Goal: Transaction & Acquisition: Purchase product/service

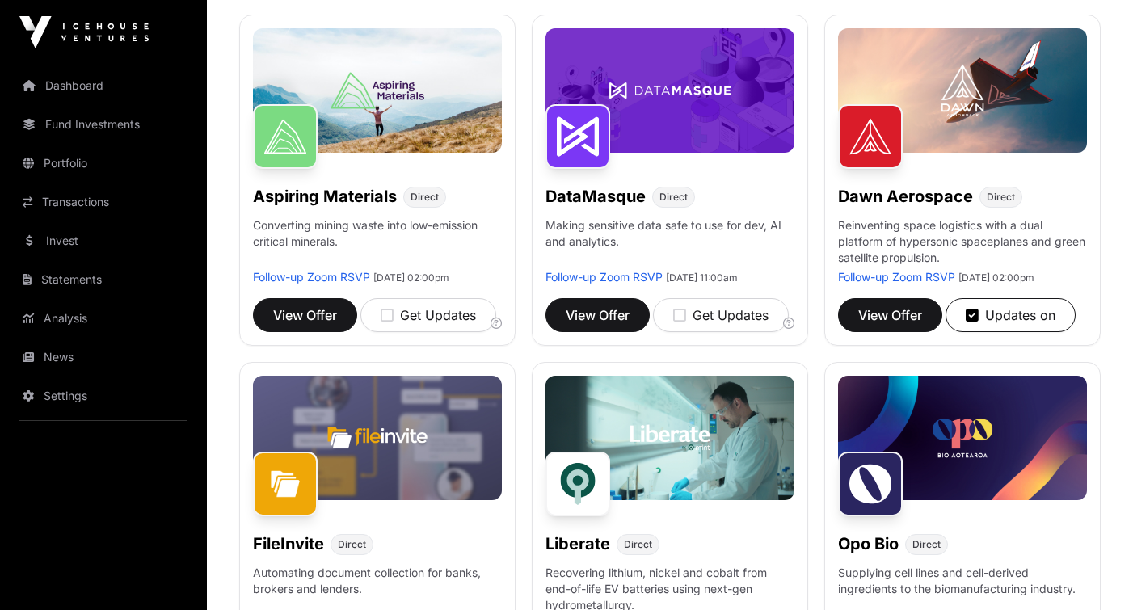
scroll to position [236, 0]
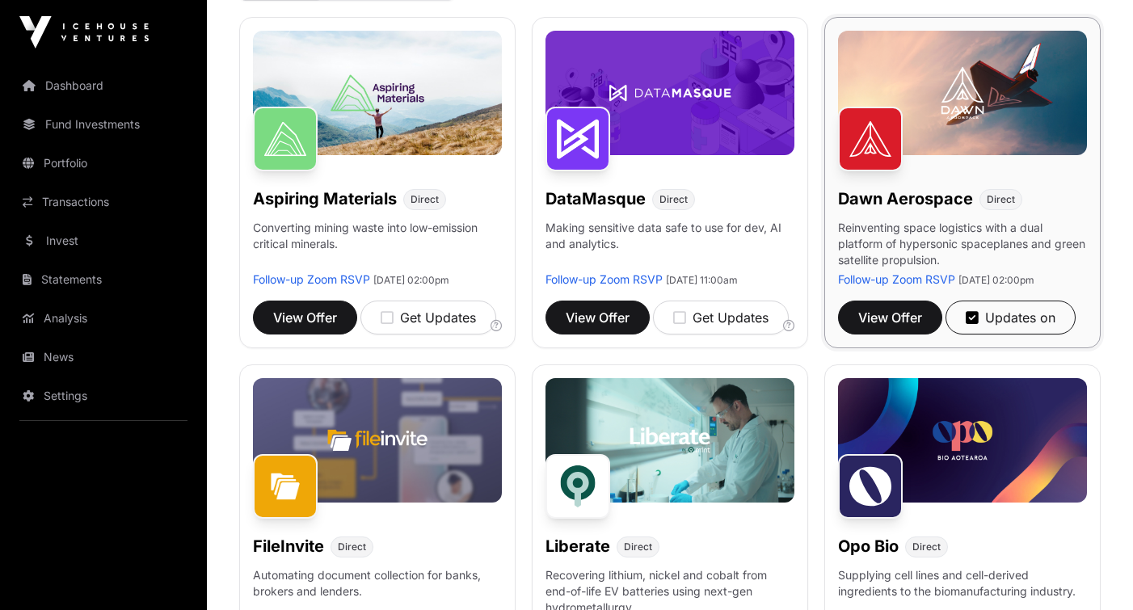
click at [899, 112] on img at bounding box center [870, 139] width 65 height 65
click at [907, 327] on span "View Offer" at bounding box center [890, 317] width 64 height 19
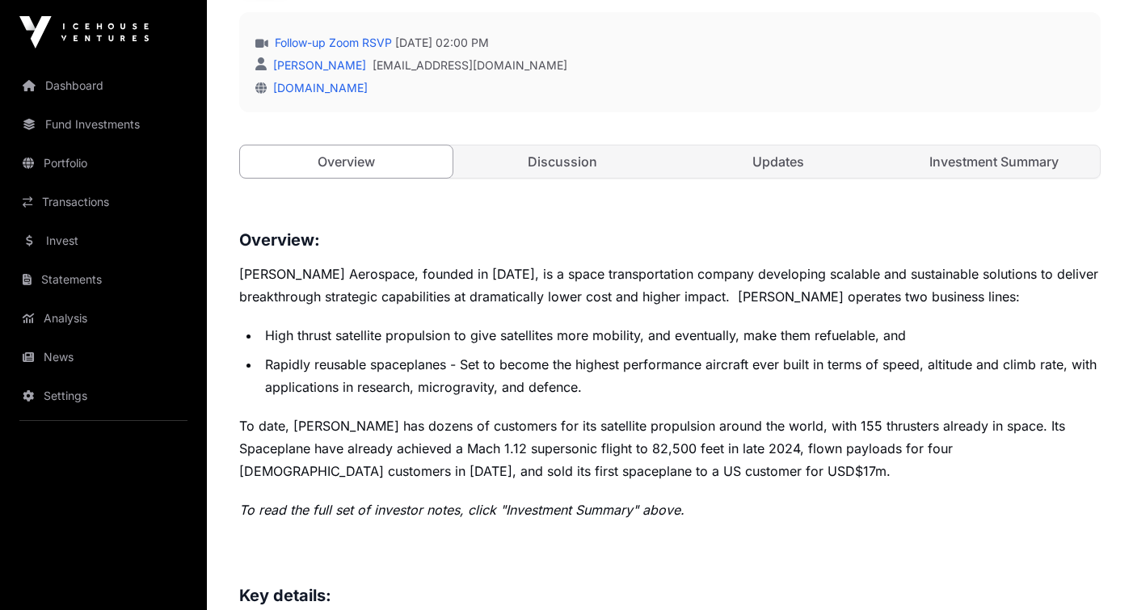
scroll to position [511, 0]
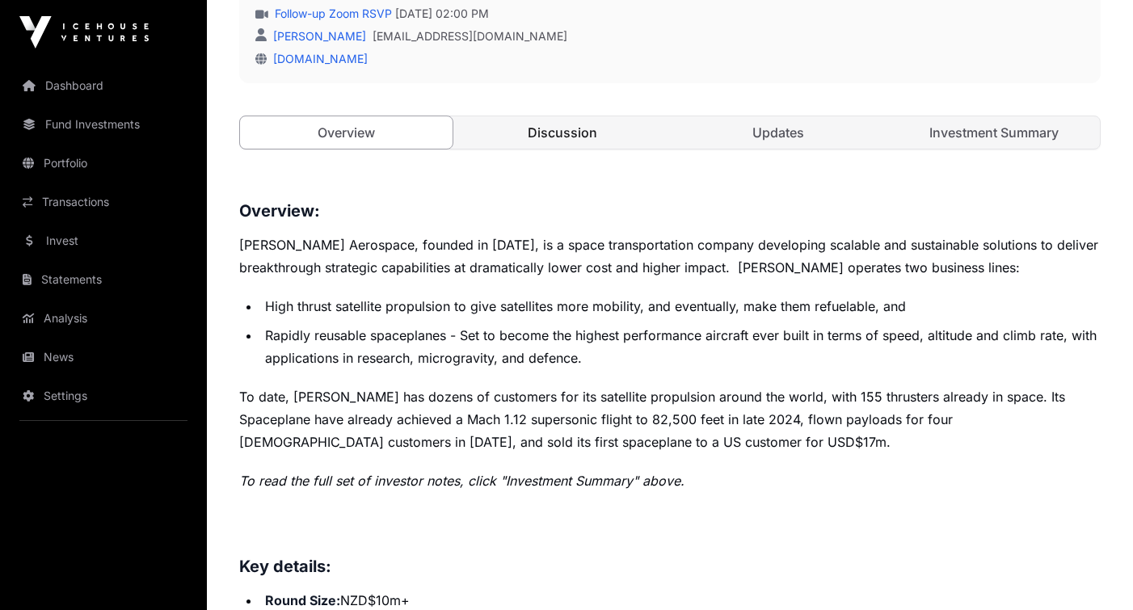
click at [561, 123] on link "Discussion" at bounding box center [562, 132] width 212 height 32
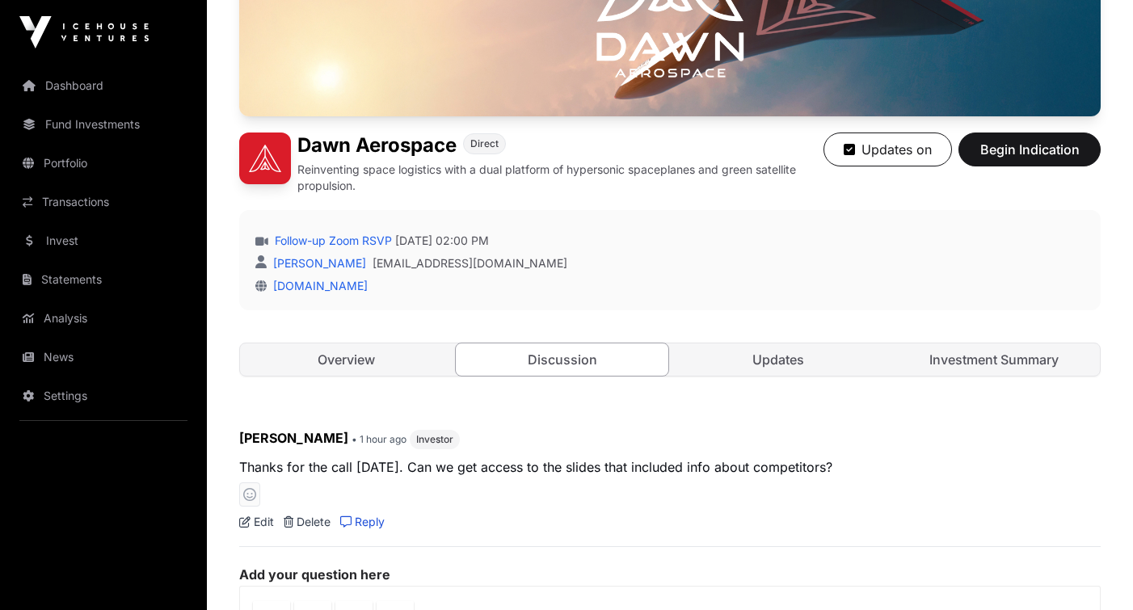
scroll to position [281, 0]
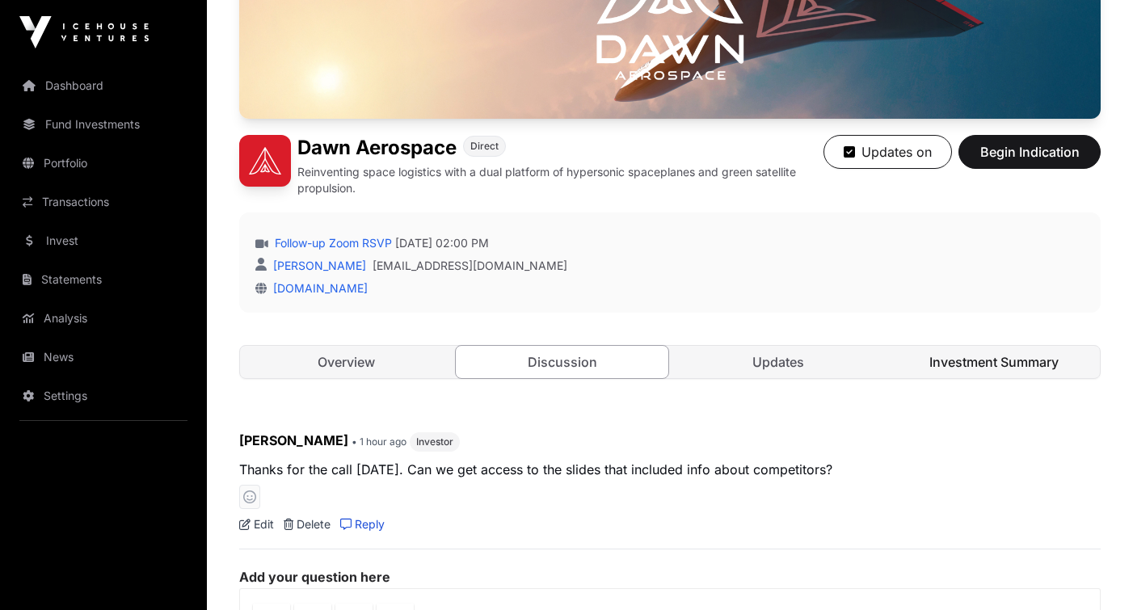
click at [970, 364] on link "Investment Summary" at bounding box center [993, 362] width 212 height 32
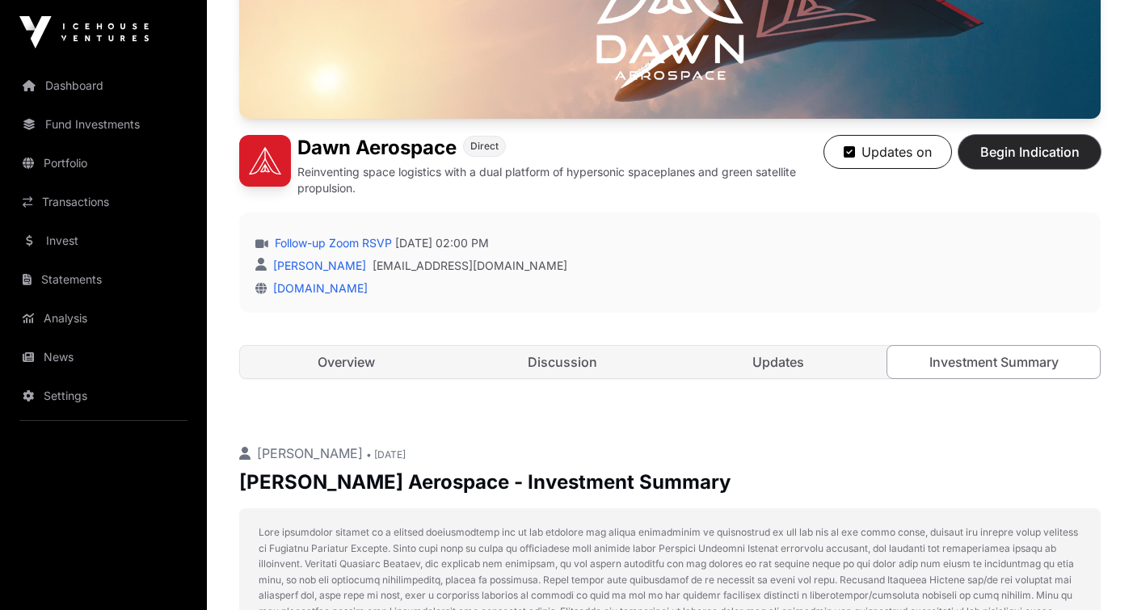
click at [1008, 158] on span "Begin Indication" at bounding box center [1029, 151] width 102 height 19
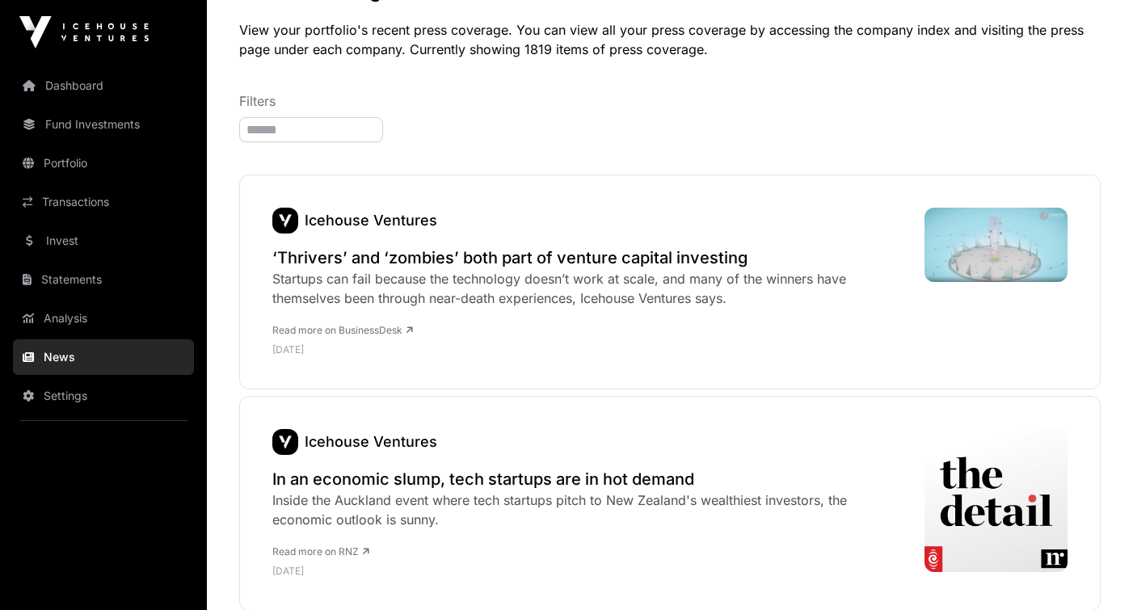
scroll to position [116, 0]
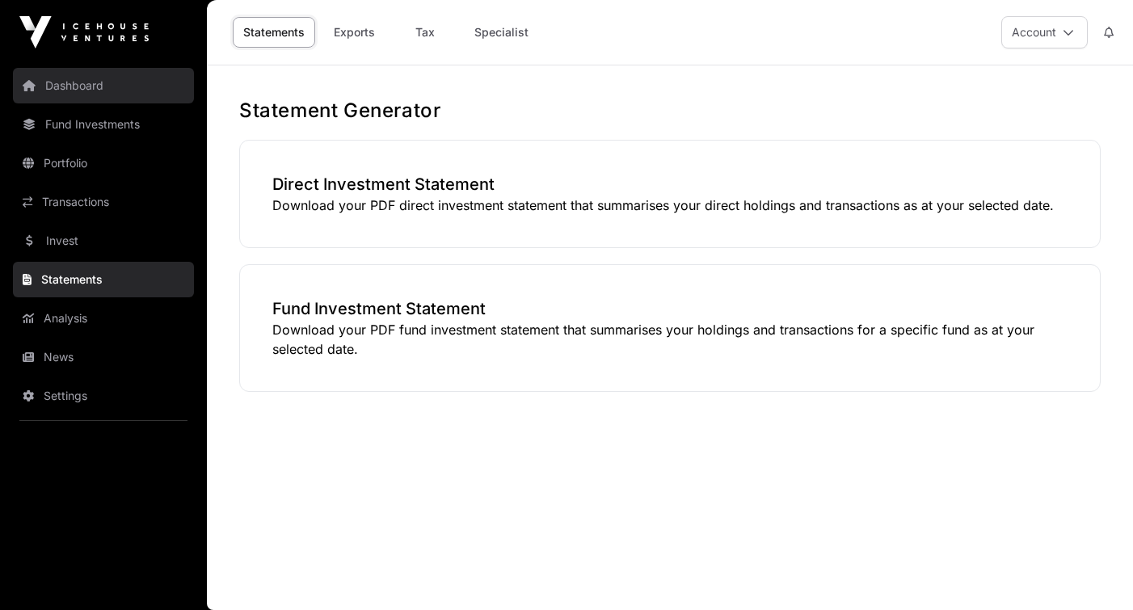
click at [102, 83] on link "Dashboard" at bounding box center [103, 86] width 181 height 36
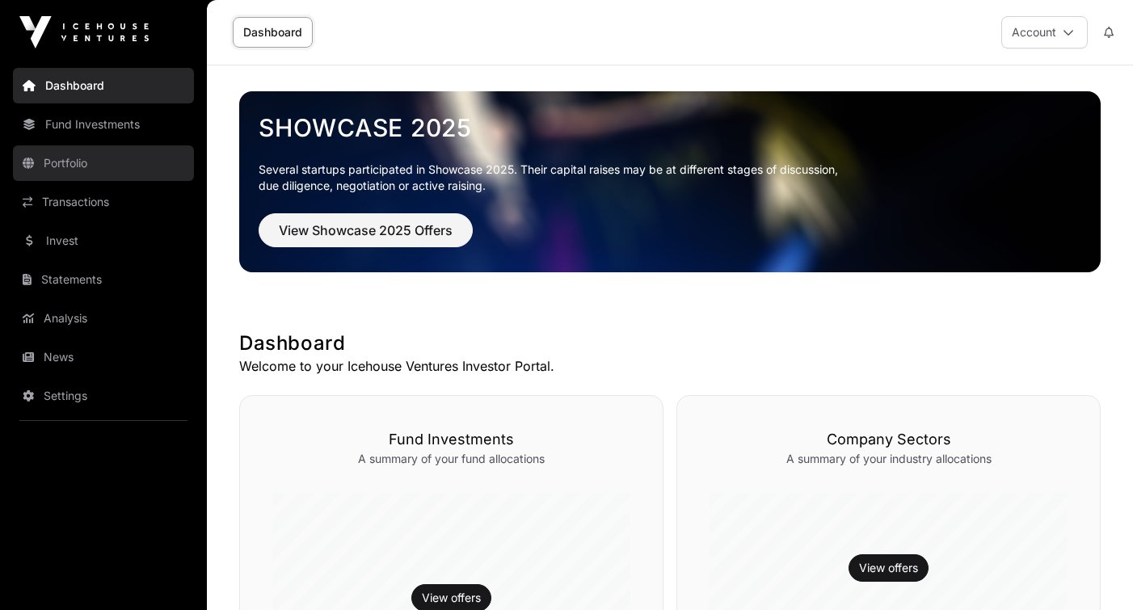
click at [83, 170] on link "Portfolio" at bounding box center [103, 163] width 181 height 36
